Goal: Information Seeking & Learning: Learn about a topic

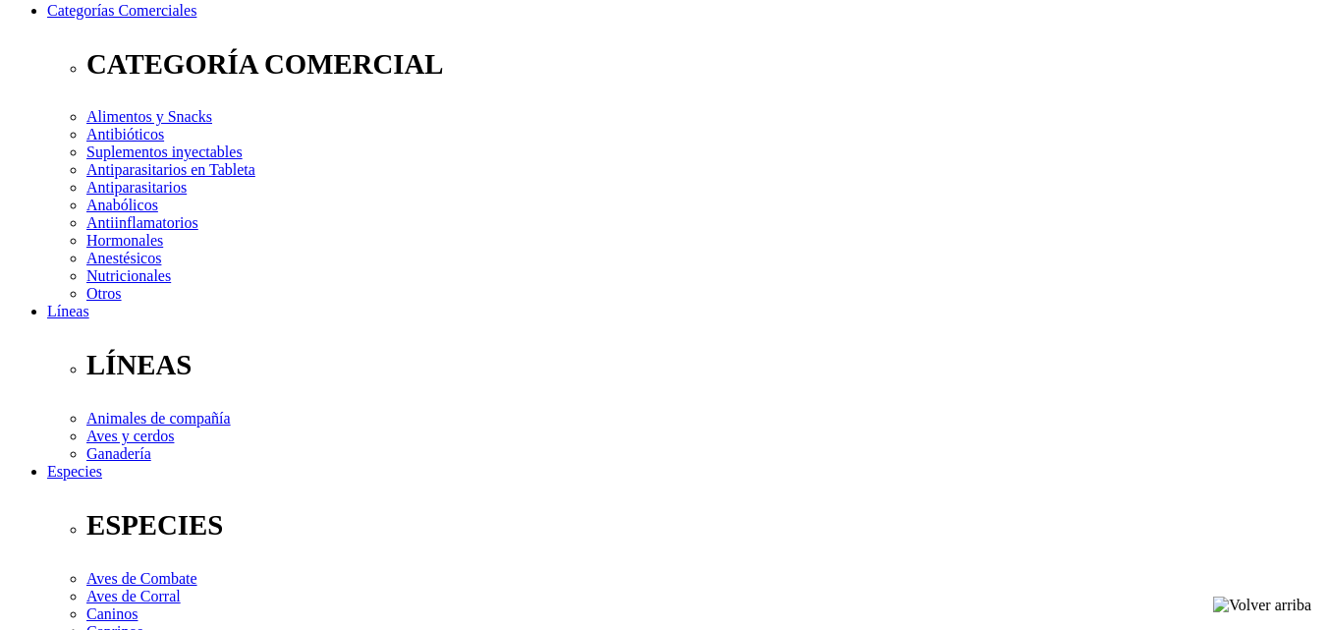
scroll to position [314, 0]
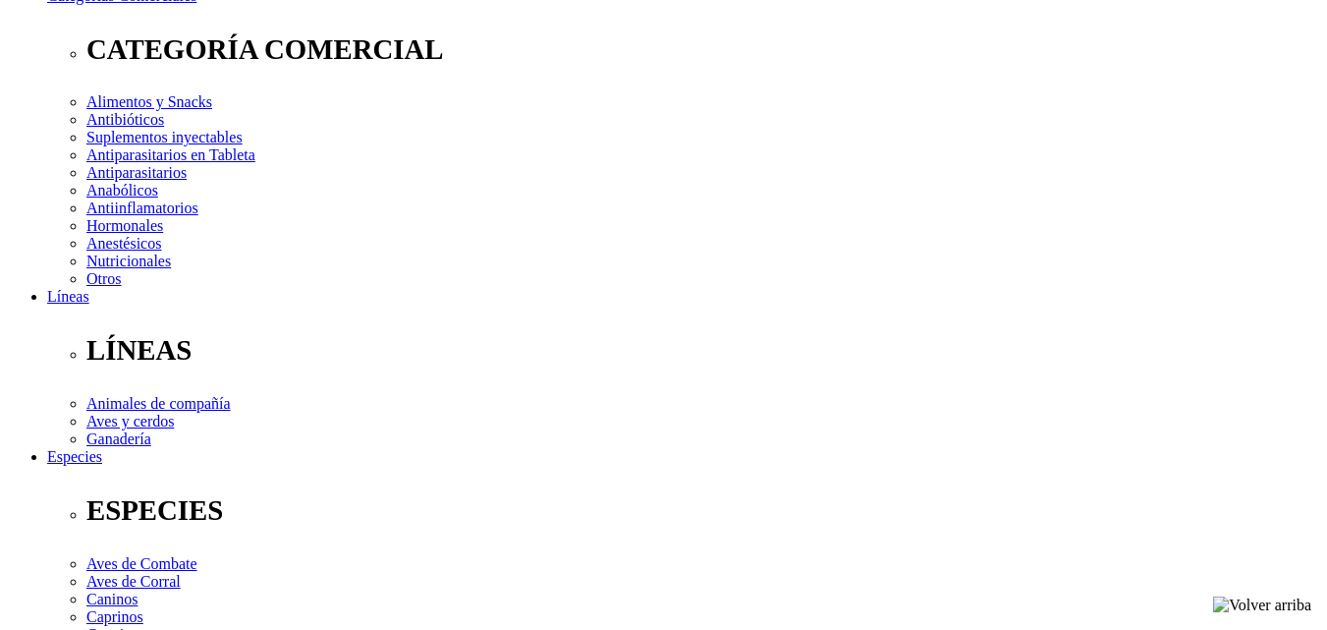
drag, startPoint x: 1338, startPoint y: 125, endPoint x: 1341, endPoint y: 210, distance: 85.5
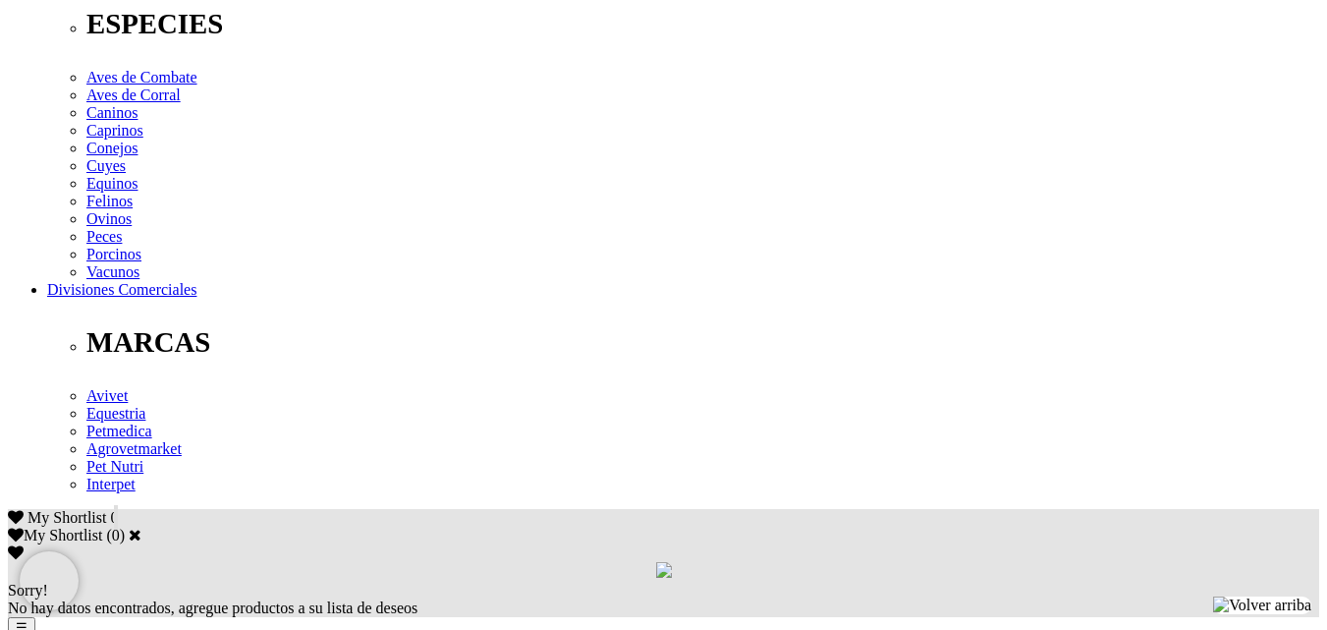
scroll to position [848, 0]
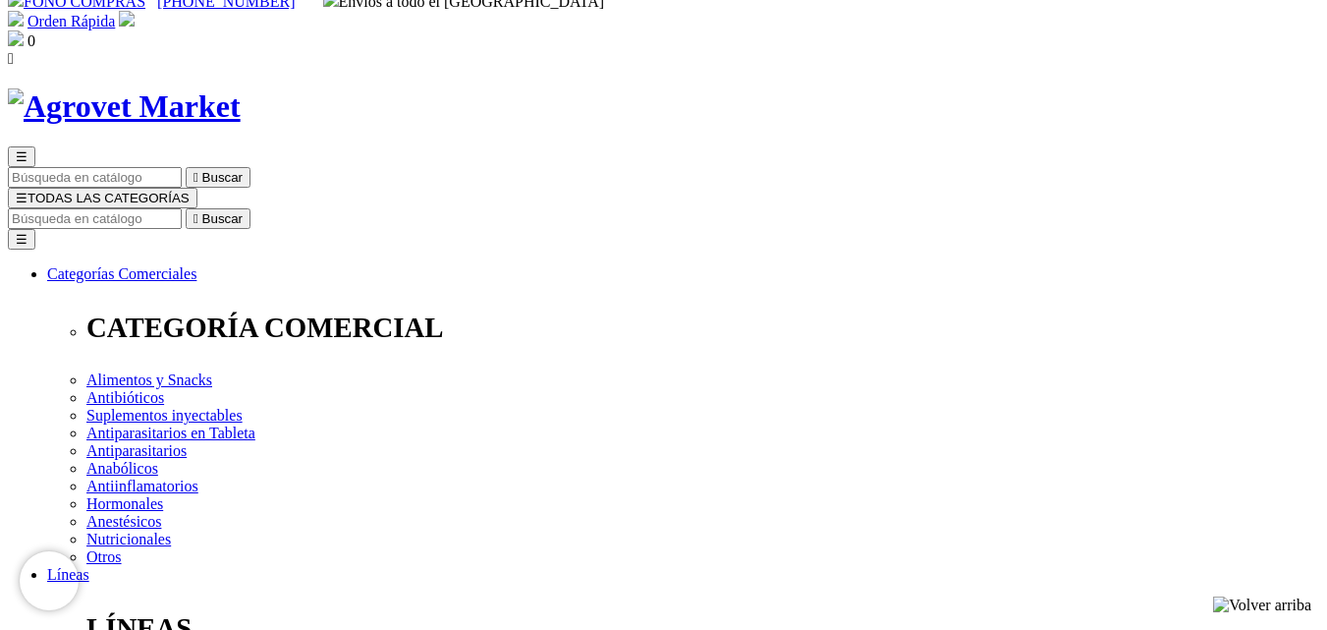
scroll to position [32, 0]
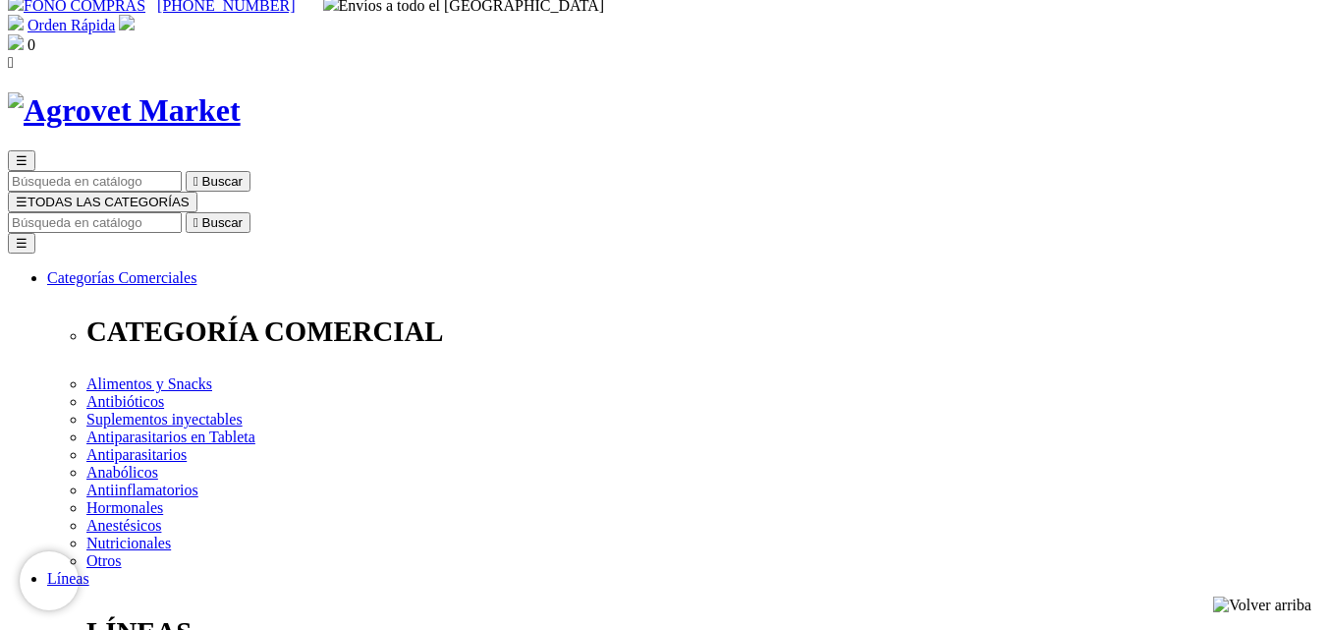
select select "3"
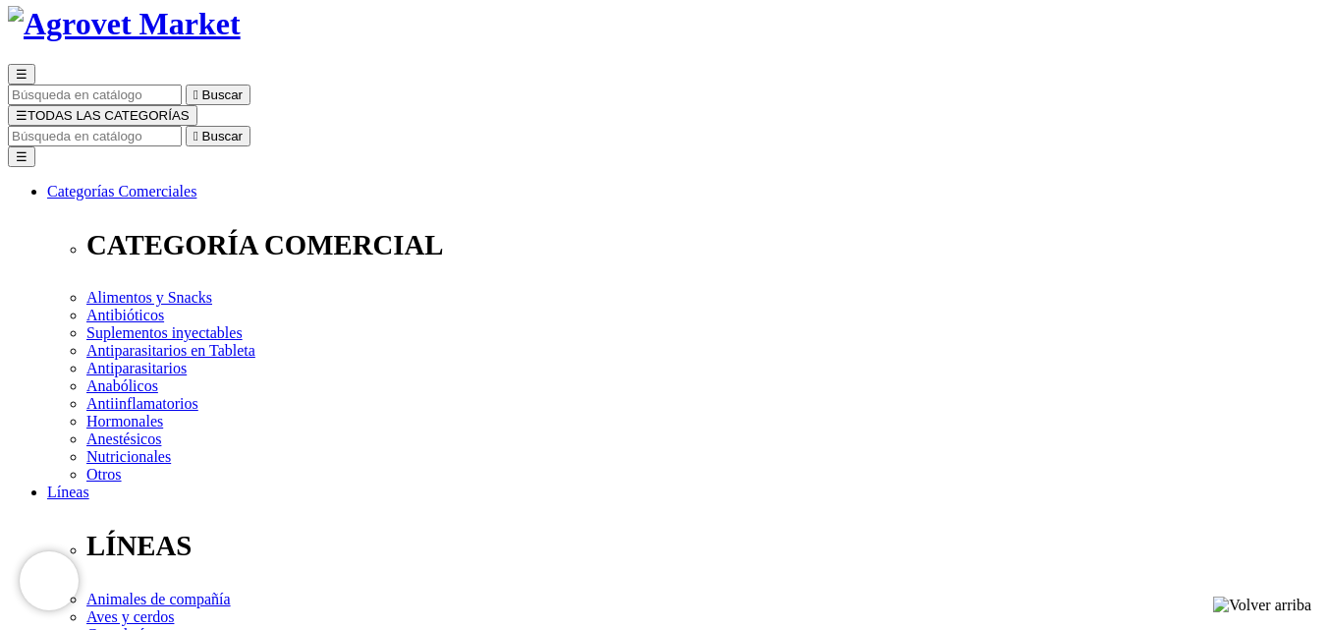
scroll to position [177, 0]
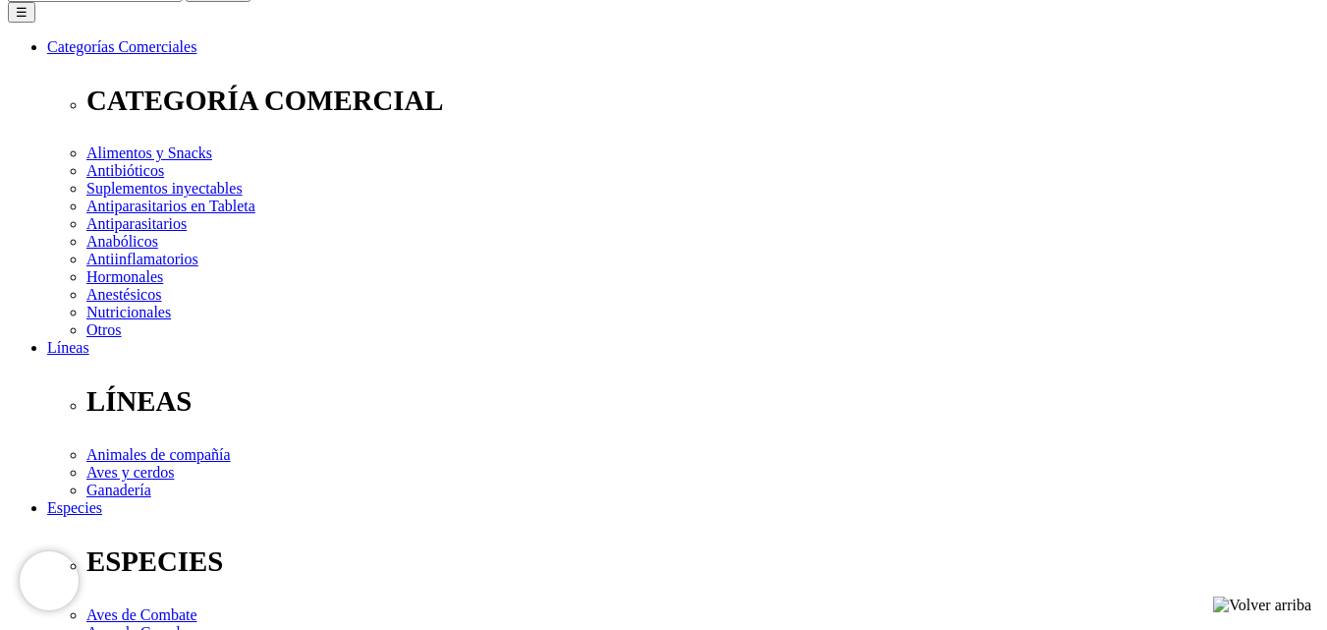
scroll to position [0, 0]
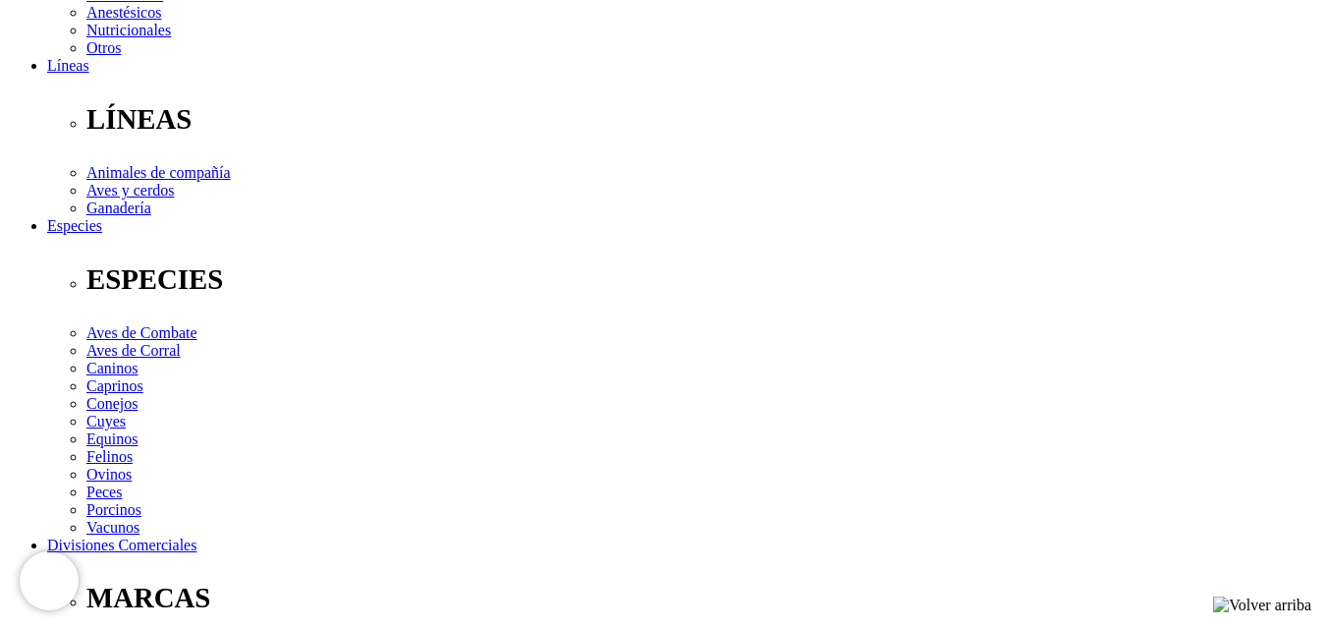
scroll to position [548, 0]
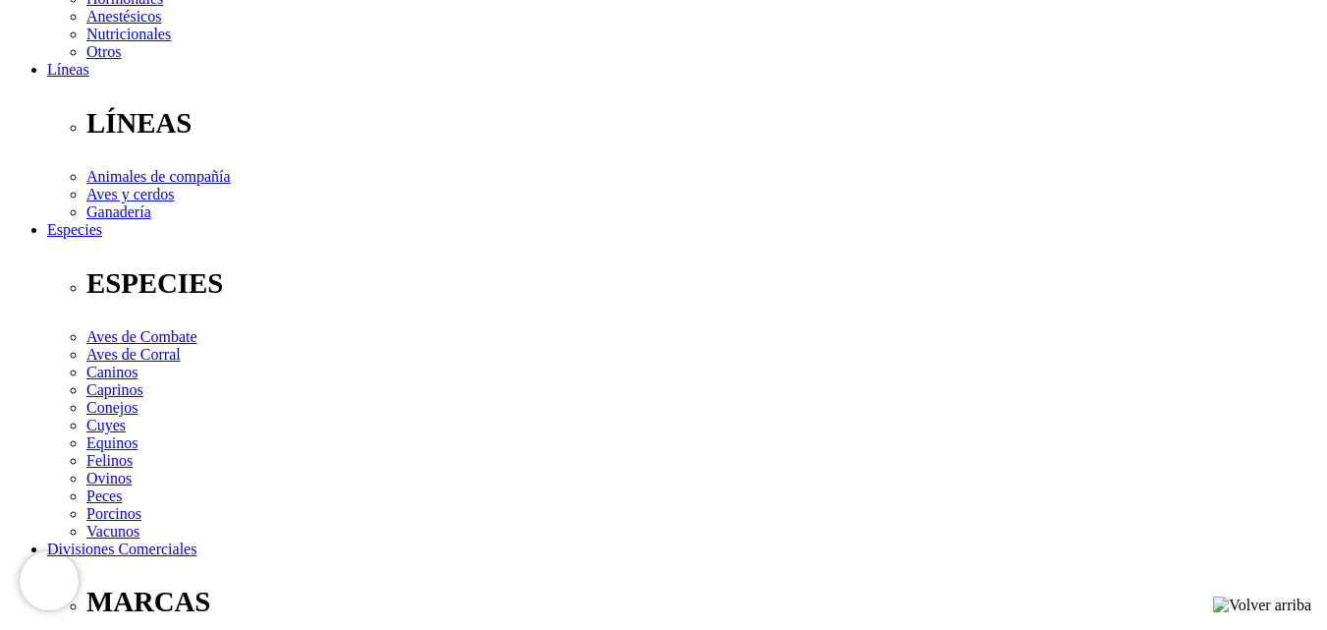
scroll to position [545, 0]
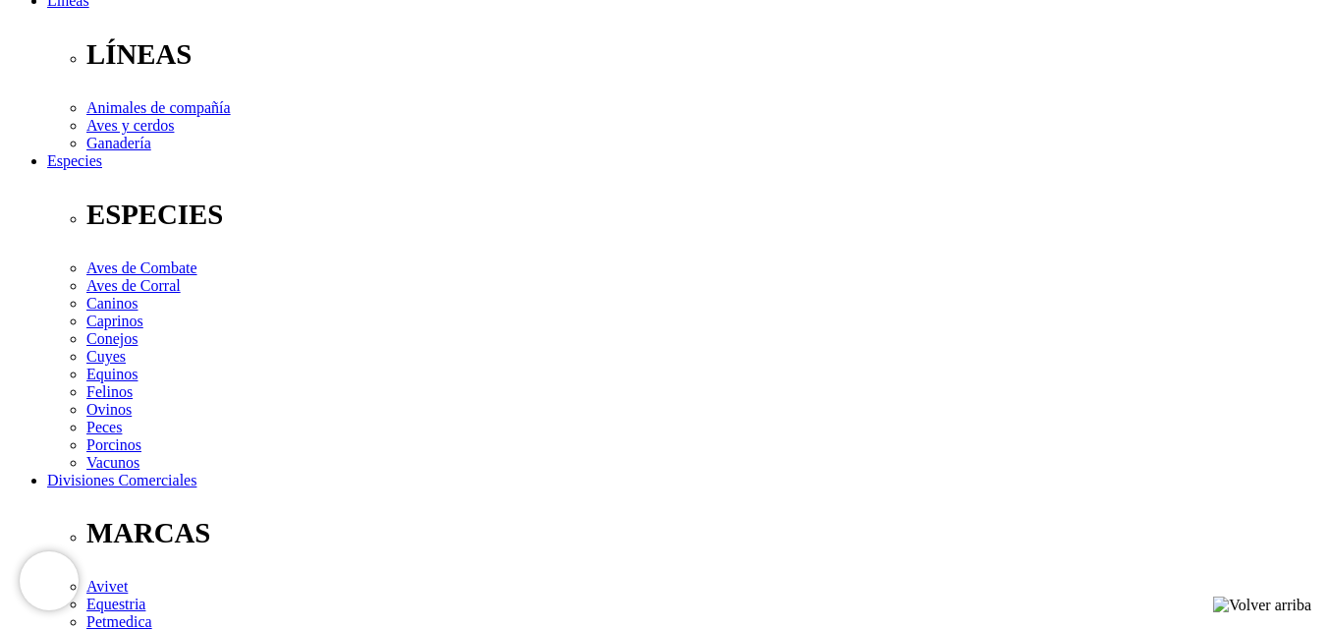
scroll to position [584, 0]
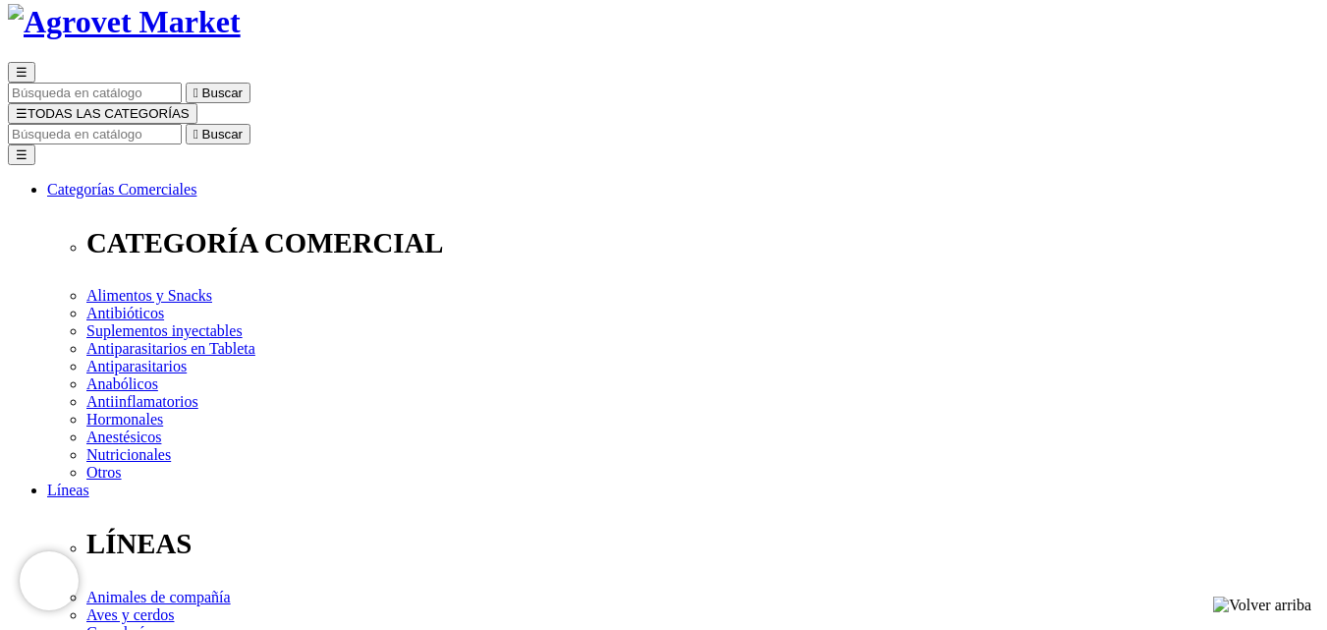
scroll to position [0, 0]
